Goal: Answer question/provide support

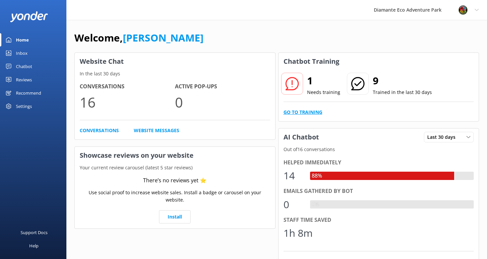
click at [294, 112] on link "Go to Training" at bounding box center [302, 112] width 39 height 7
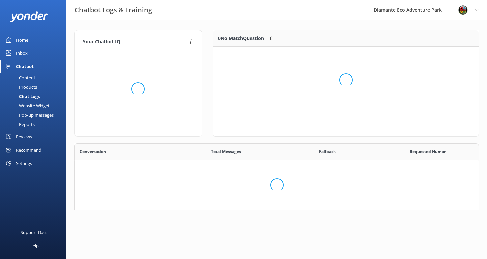
scroll to position [34, 266]
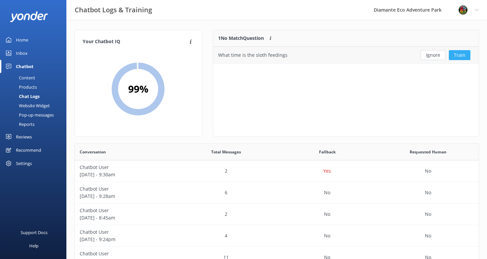
click at [461, 54] on button "Train" at bounding box center [460, 55] width 22 height 10
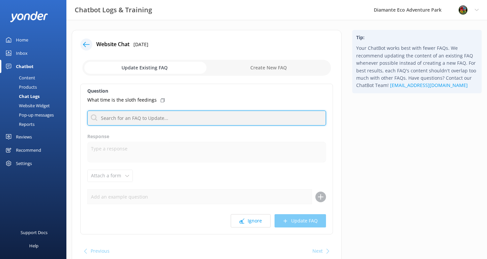
click at [130, 119] on input "text" at bounding box center [206, 118] width 239 height 15
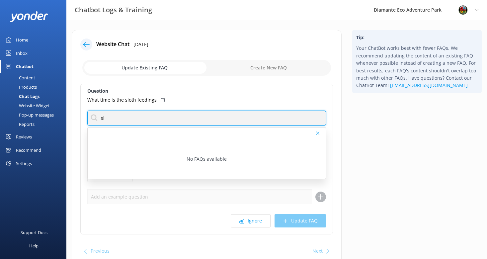
type input "s"
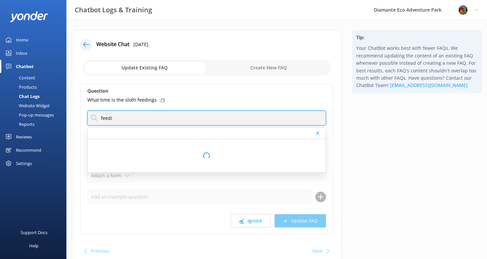
type input "feed"
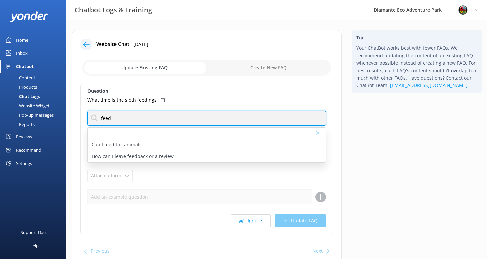
click at [112, 120] on input "feed" at bounding box center [206, 118] width 239 height 15
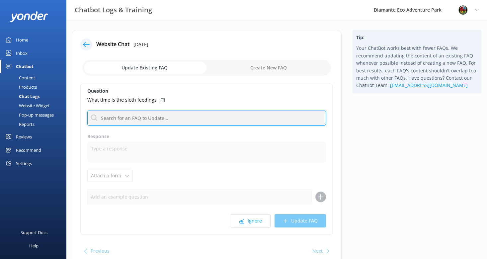
paste input "Sloth feeding times: Daily at 9:30 a.m., 12:30 p.m., and 3:30 p.m. (Animal Sanc…"
type input "Sloth feeding times: Daily at 9:30 a.m., 12:30 p.m., and 3:30 p.m. (Animal Sanc…"
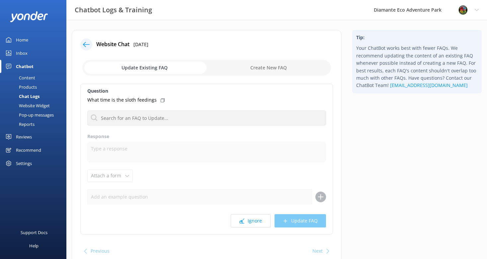
click at [240, 66] on input "checkbox" at bounding box center [206, 68] width 249 height 16
checkbox input "true"
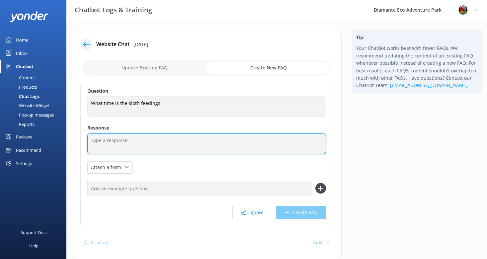
click at [114, 138] on textarea at bounding box center [206, 143] width 239 height 21
paste textarea "Sloth feeding times: Daily at 9:30 a.m., 12:30 p.m., and 3:30 p.m. (Animal Sanc…"
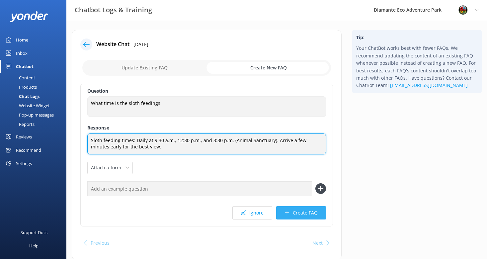
type textarea "Sloth feeding times: Daily at 9:30 a.m., 12:30 p.m., and 3:30 p.m. (Animal Sanc…"
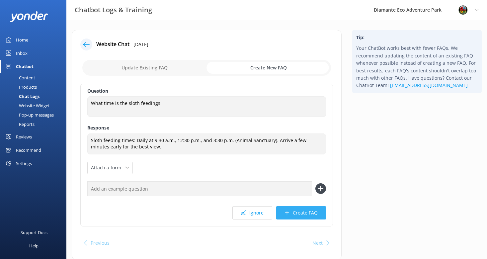
click at [304, 215] on button "Create FAQ" at bounding box center [301, 212] width 50 height 13
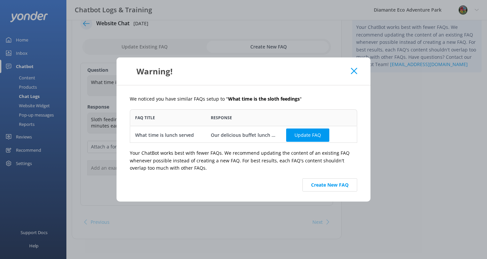
scroll to position [34, 227]
click at [330, 186] on button "Create New FAQ" at bounding box center [329, 184] width 55 height 13
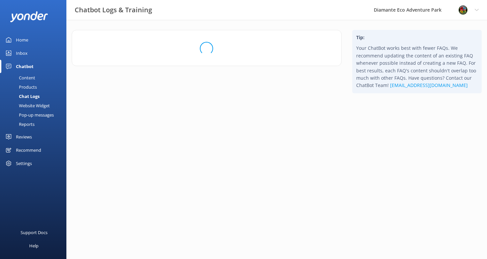
scroll to position [0, 0]
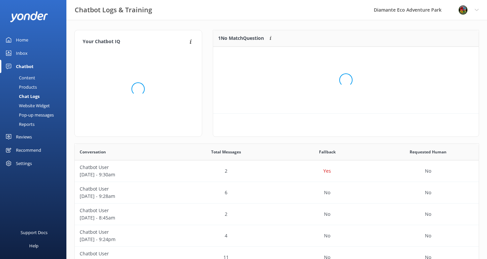
scroll to position [83, 266]
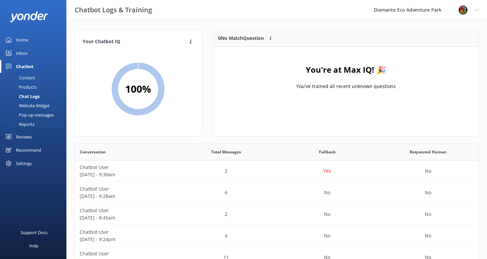
click at [22, 52] on div "Inbox" at bounding box center [22, 52] width 12 height 13
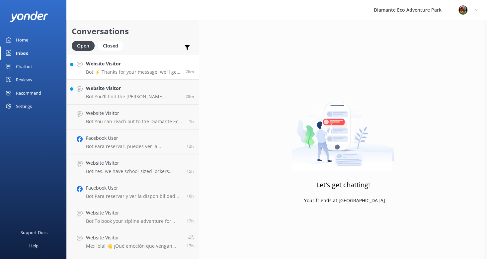
click at [108, 74] on p "Bot: ⚡ Thanks for your message, we'll get back to you as soon as we can. You're…" at bounding box center [133, 72] width 95 height 6
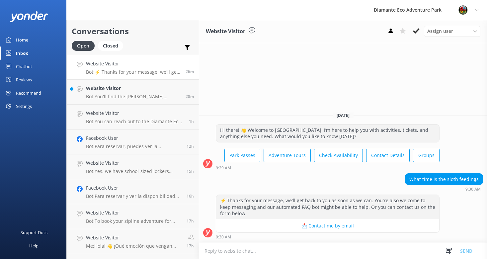
click at [229, 249] on textarea at bounding box center [343, 251] width 288 height 16
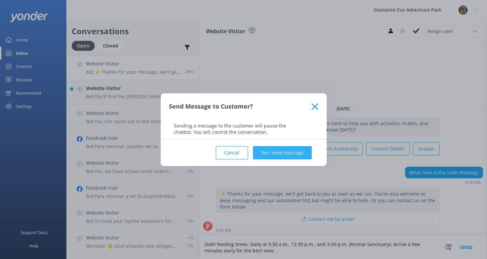
type textarea "Sloth feeding times: Daily at 9:30 a.m., 12:30 p.m., and 3:30 p.m. (Animal Sanc…"
click at [288, 155] on button "Yes, send message" at bounding box center [282, 152] width 59 height 13
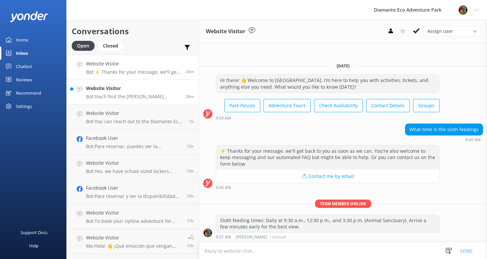
click at [126, 94] on p "Bot: You'll find the Costa Rica Wildlife Sanctuary at Diamante Eco Adventure Pa…" at bounding box center [133, 97] width 95 height 6
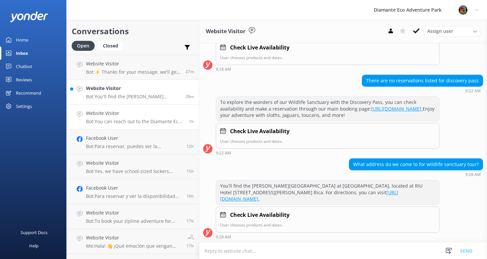
scroll to position [137, 0]
click at [21, 40] on div "Home" at bounding box center [22, 39] width 12 height 13
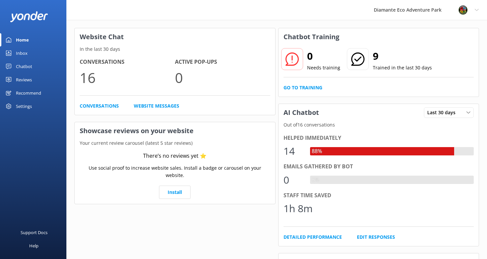
scroll to position [27, 0]
